Goal: Task Accomplishment & Management: Complete application form

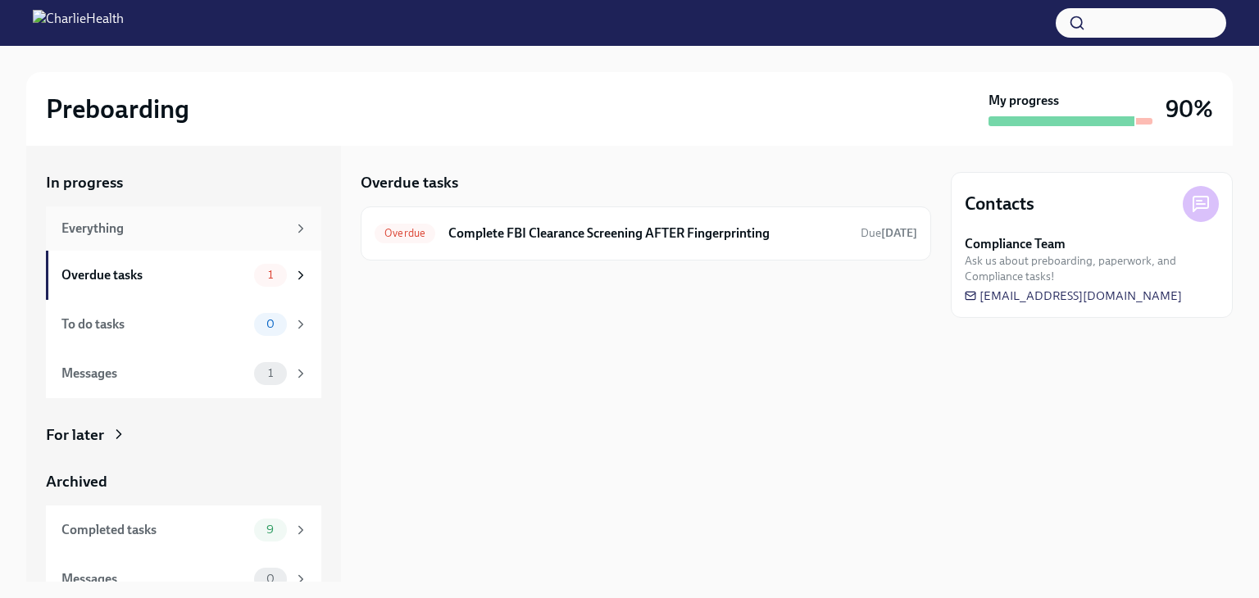
click at [193, 237] on div "Everything" at bounding box center [183, 229] width 275 height 44
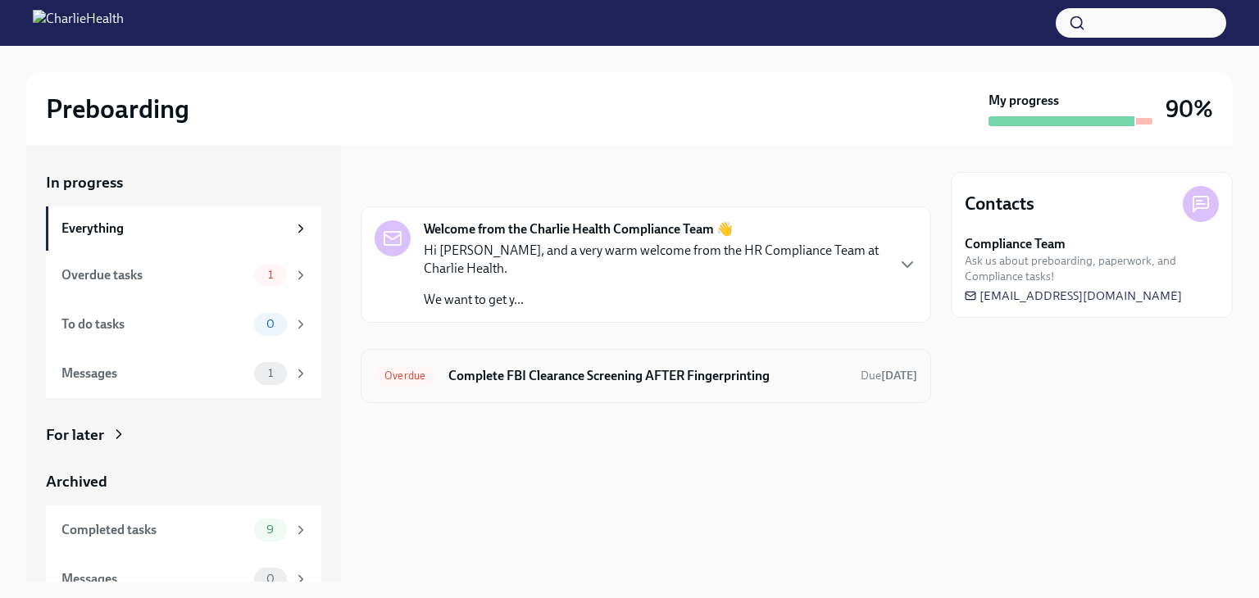
click at [574, 375] on h6 "Complete FBI Clearance Screening AFTER Fingerprinting" at bounding box center [647, 376] width 399 height 18
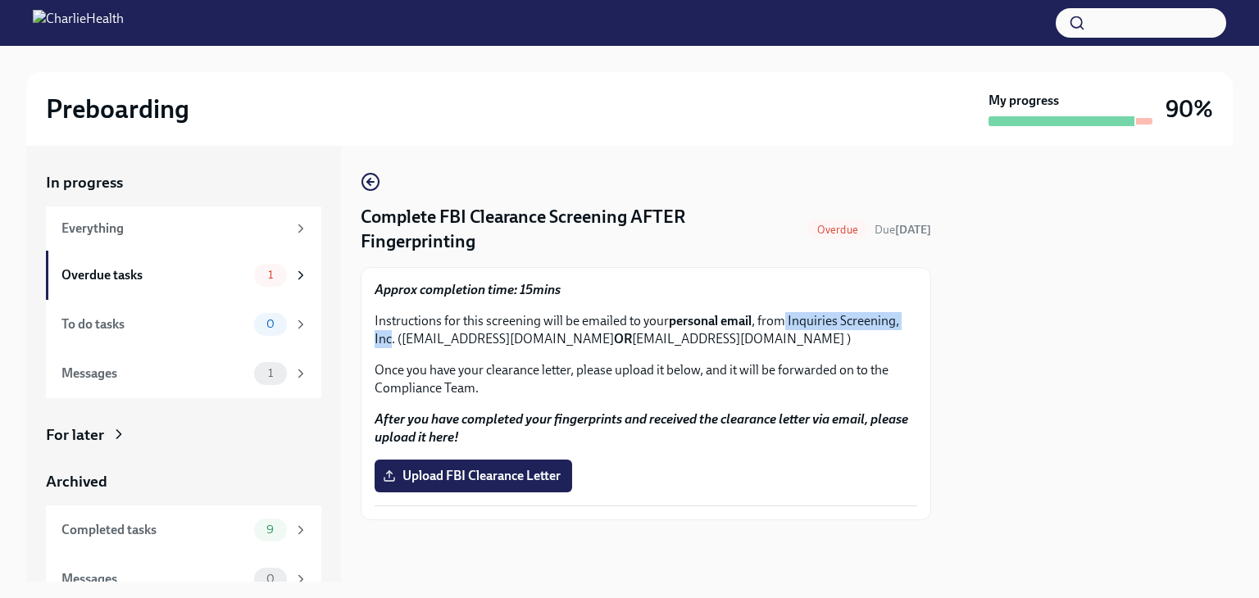
drag, startPoint x: 787, startPoint y: 320, endPoint x: 393, endPoint y: 342, distance: 394.8
click at [393, 342] on p "Instructions for this screening will be emailed to your personal email , from I…" at bounding box center [645, 330] width 542 height 36
copy p "Inquiries Screening, Inc"
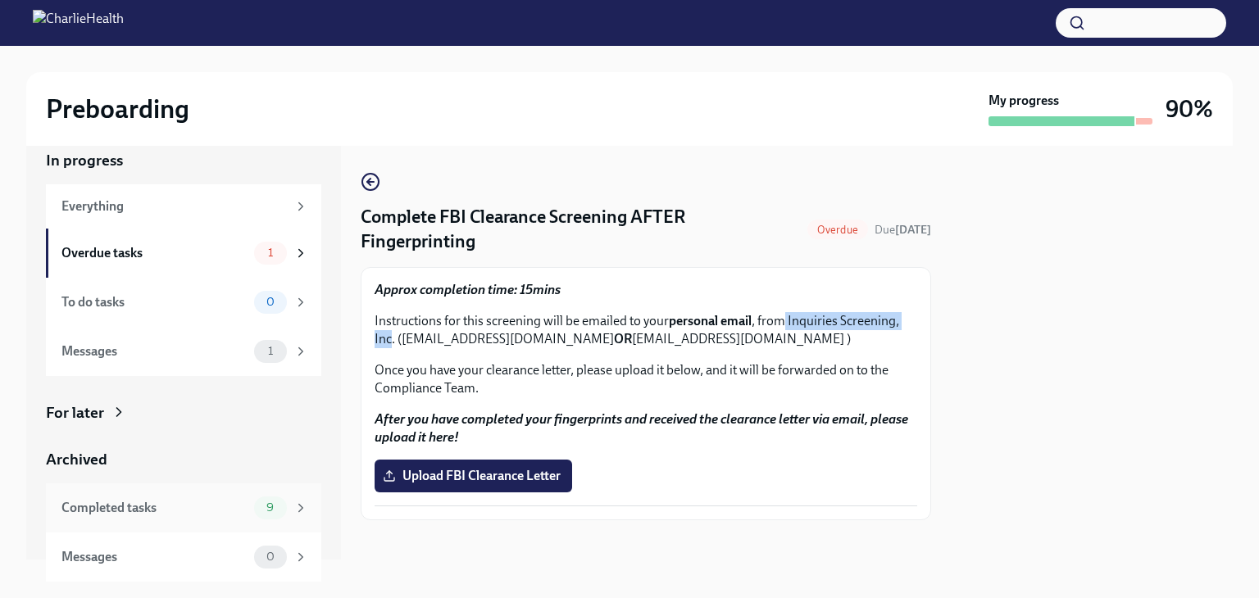
click at [170, 510] on div "Completed tasks" at bounding box center [154, 508] width 186 height 18
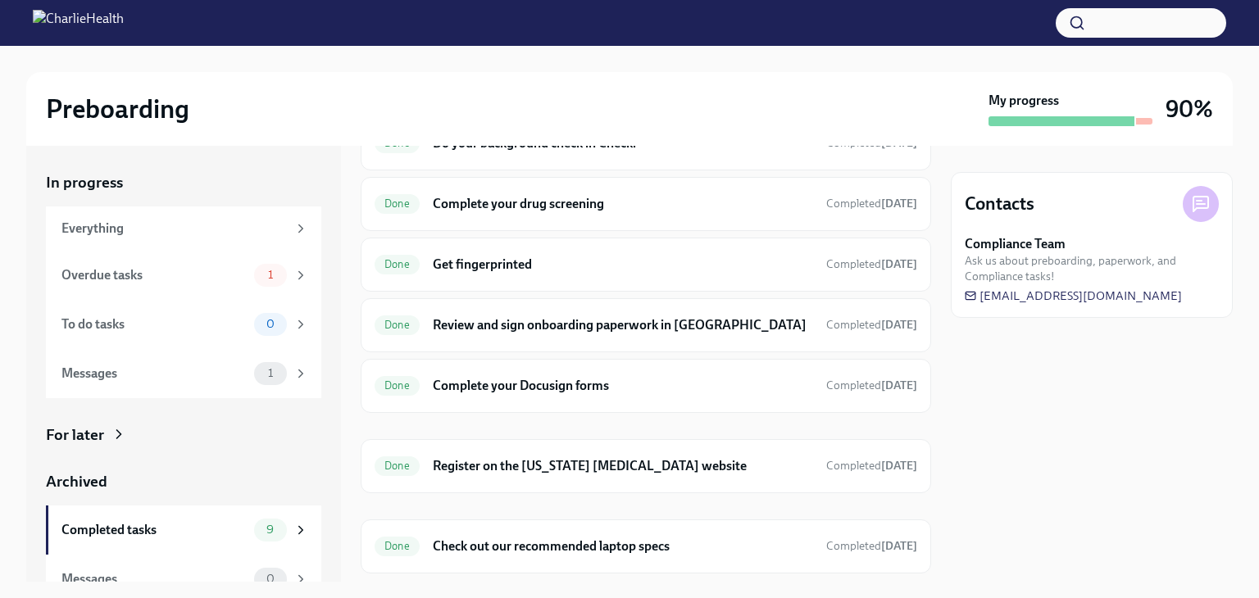
scroll to position [226, 0]
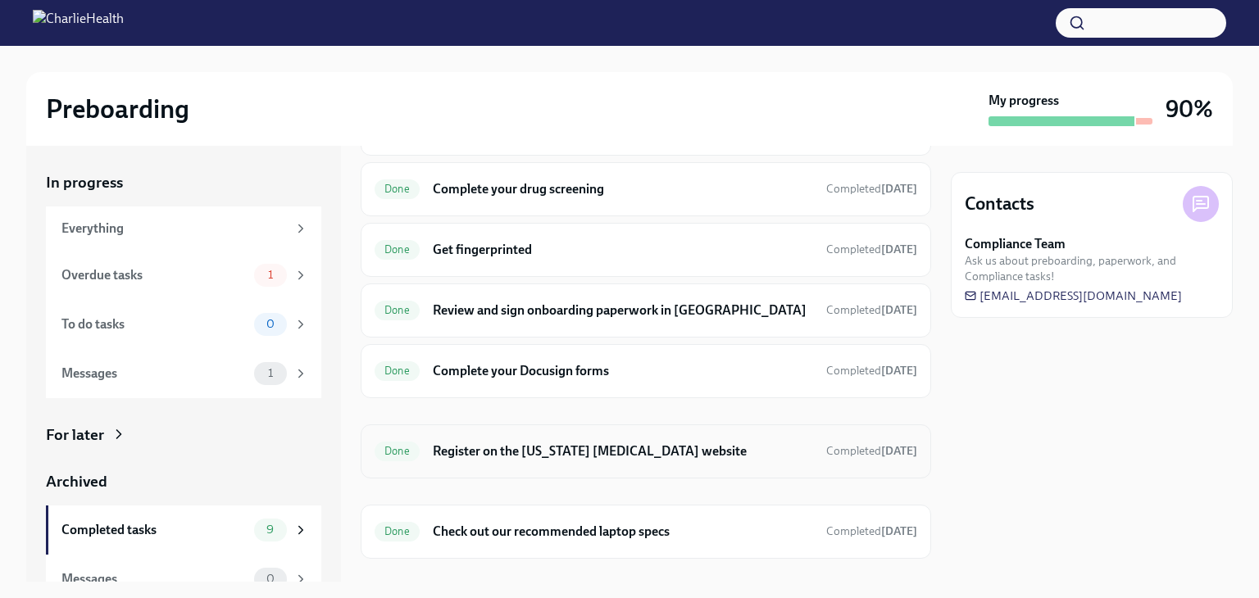
click at [646, 447] on h6 "Register on the [US_STATE] [MEDICAL_DATA] website" at bounding box center [623, 452] width 380 height 18
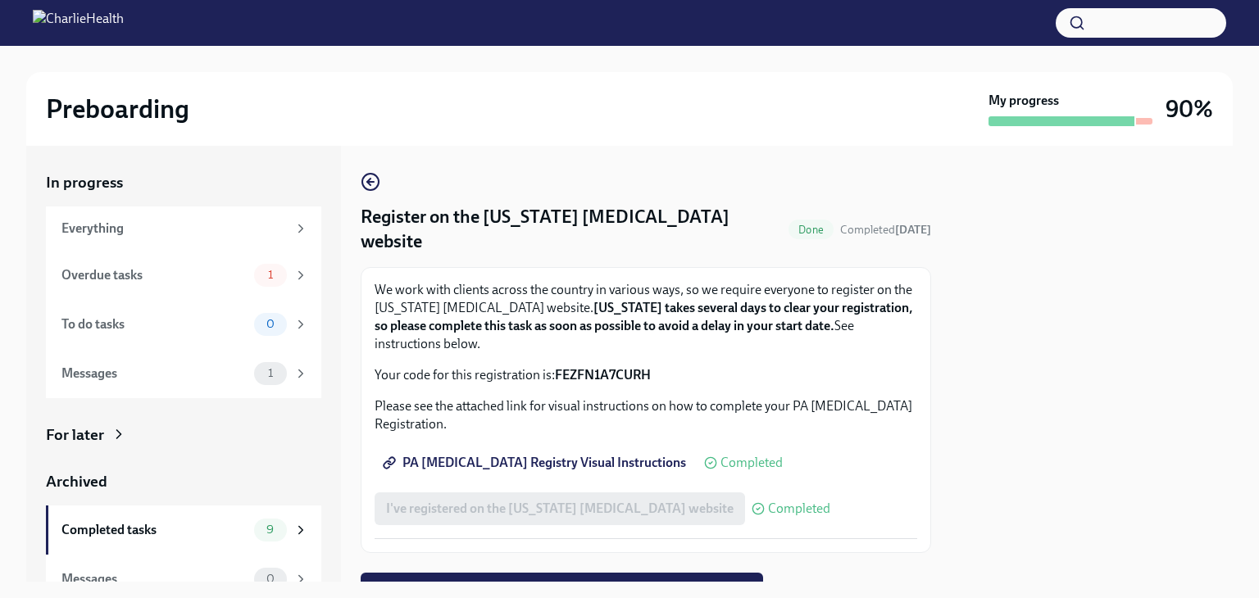
scroll to position [75, 0]
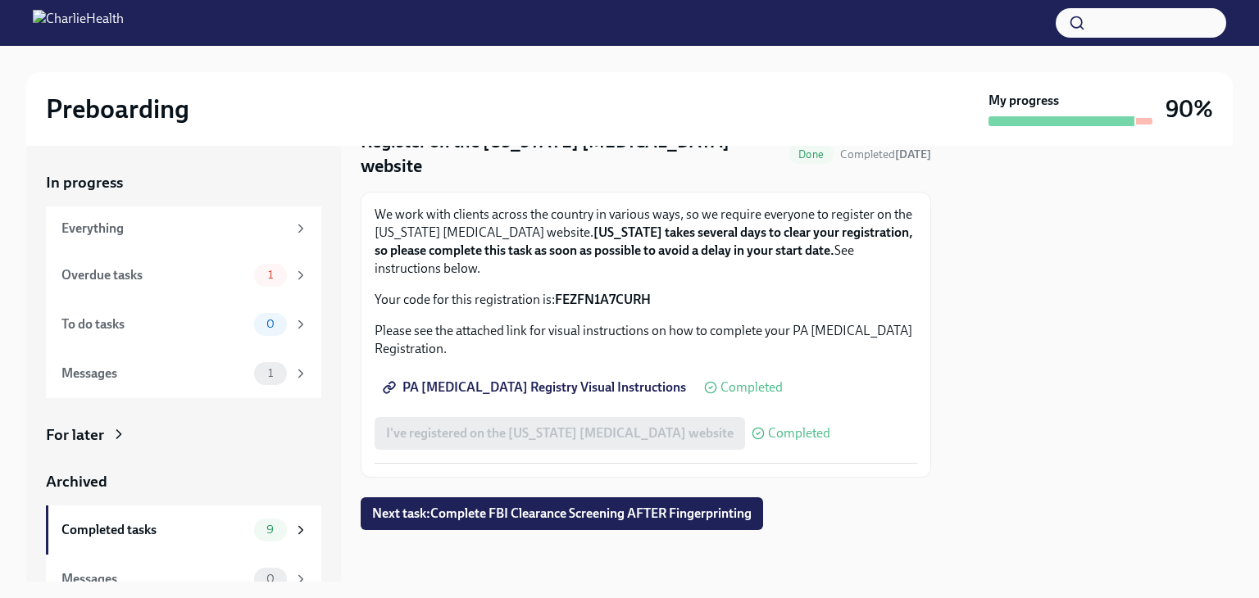
click at [570, 438] on div "I've registered on the [US_STATE] [MEDICAL_DATA] website Completed" at bounding box center [602, 433] width 456 height 33
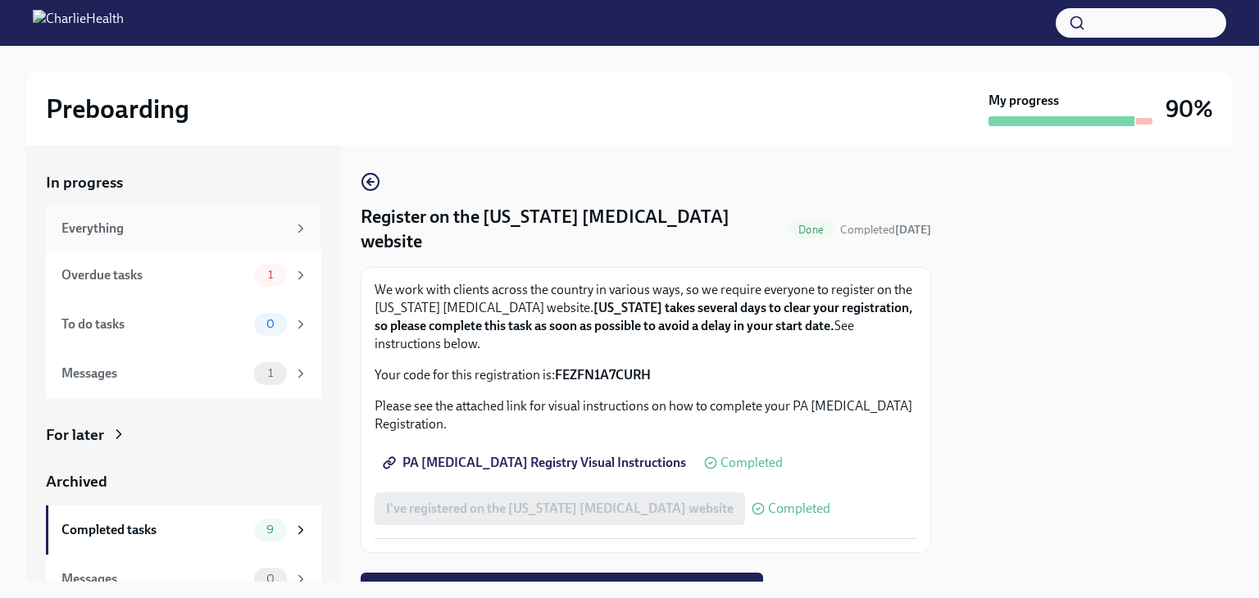
click at [195, 233] on div "Everything" at bounding box center [173, 229] width 225 height 18
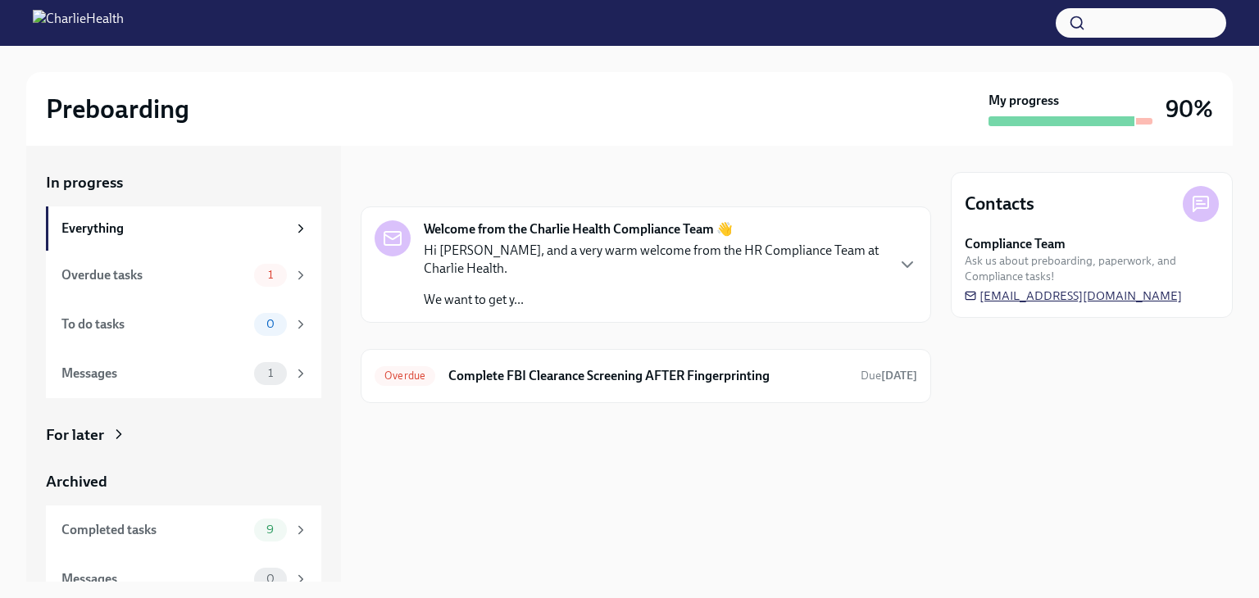
click at [1075, 299] on span "[EMAIL_ADDRESS][DOMAIN_NAME]" at bounding box center [1072, 296] width 217 height 16
click at [662, 381] on h6 "Complete FBI Clearance Screening AFTER Fingerprinting" at bounding box center [647, 376] width 399 height 18
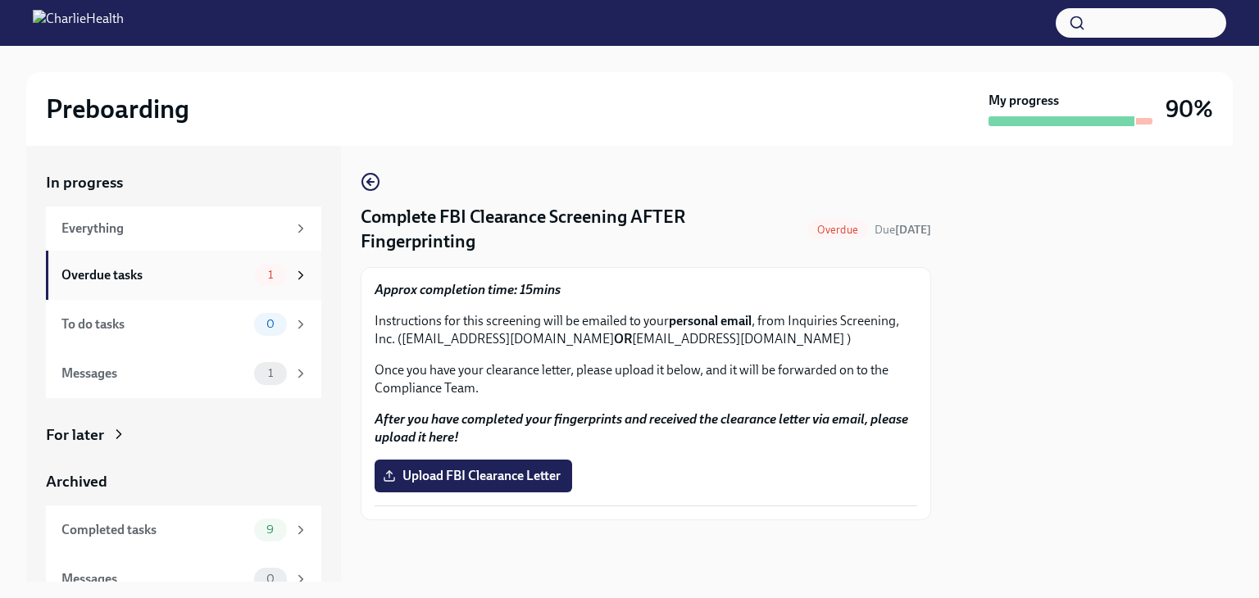
click at [196, 280] on div "Overdue tasks" at bounding box center [154, 275] width 186 height 18
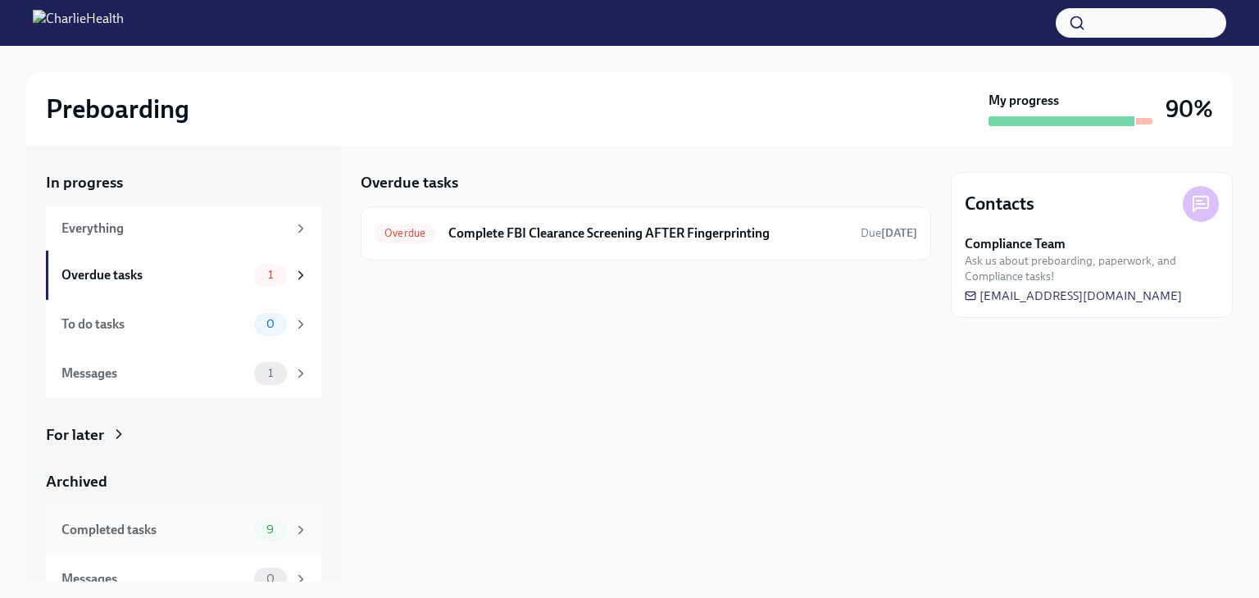
click at [190, 524] on div "Completed tasks" at bounding box center [154, 530] width 186 height 18
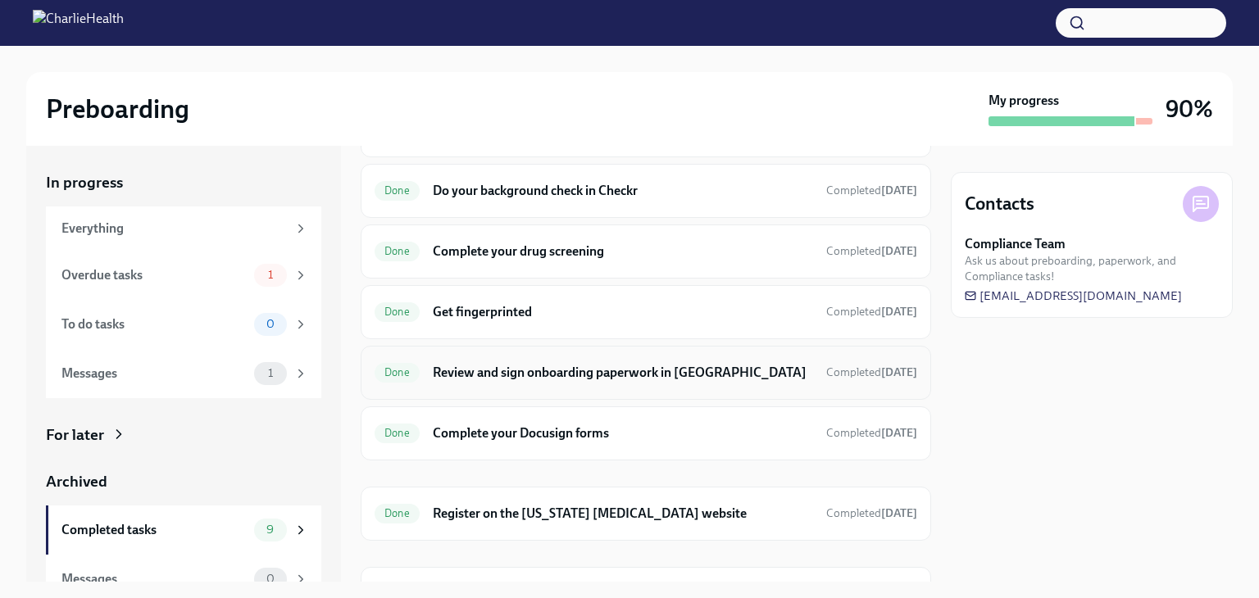
scroll to position [252, 0]
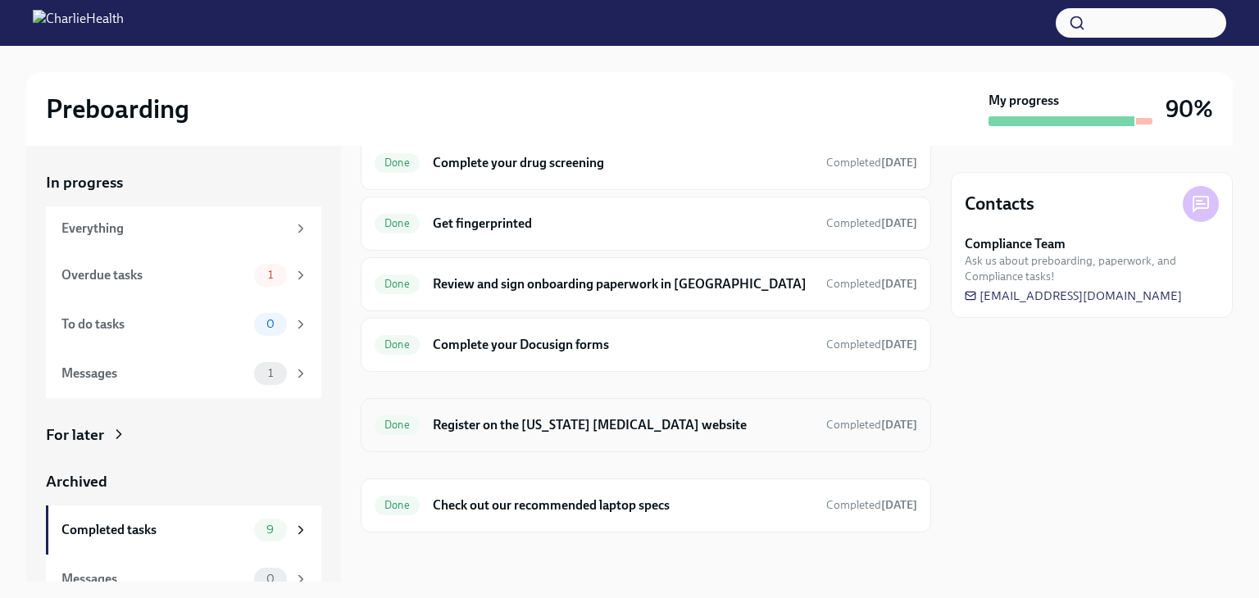
click at [613, 428] on h6 "Register on the [US_STATE] [MEDICAL_DATA] website" at bounding box center [623, 425] width 380 height 18
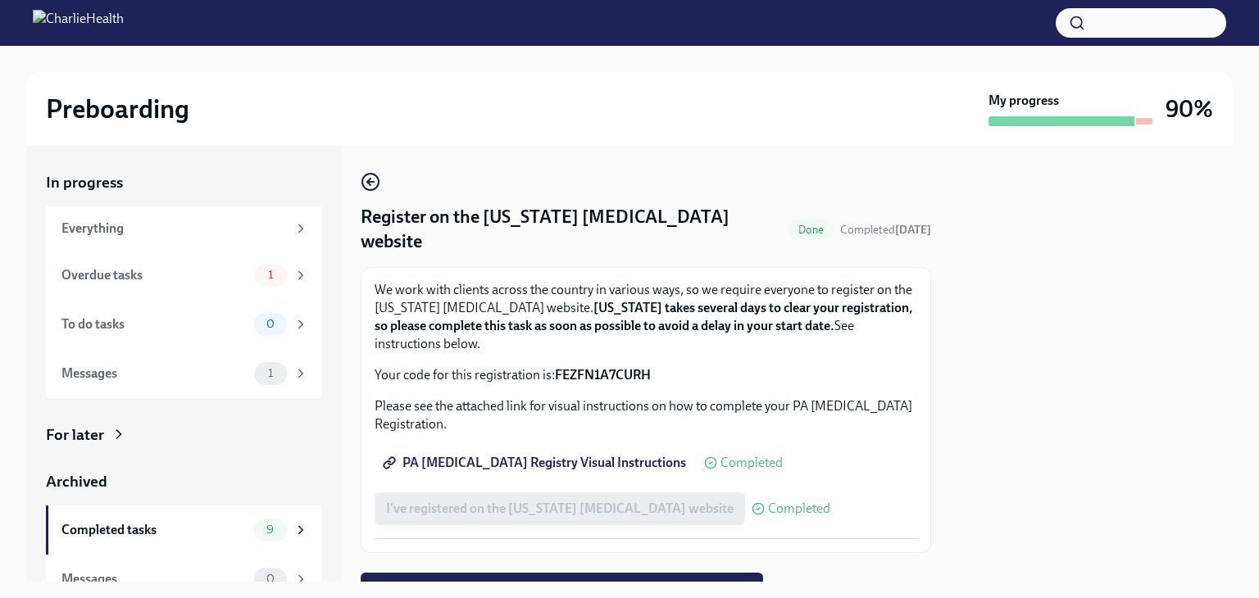
scroll to position [72, 0]
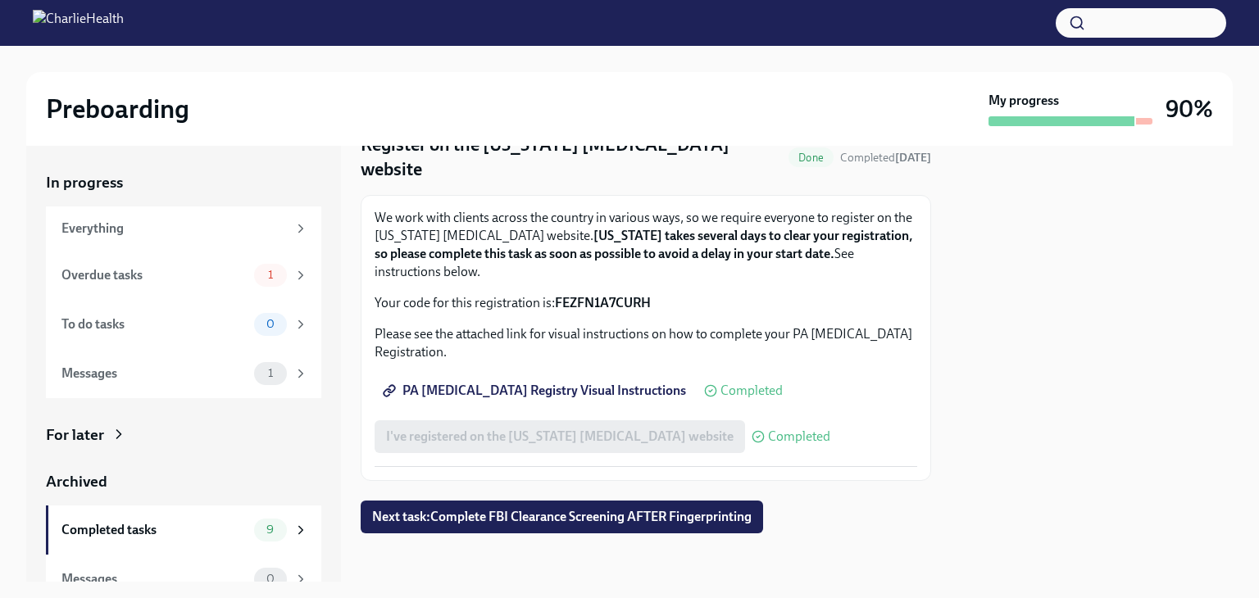
click at [577, 397] on span "PA [MEDICAL_DATA] Registry Visual Instructions" at bounding box center [536, 391] width 300 height 16
